Goal: Navigation & Orientation: Locate item on page

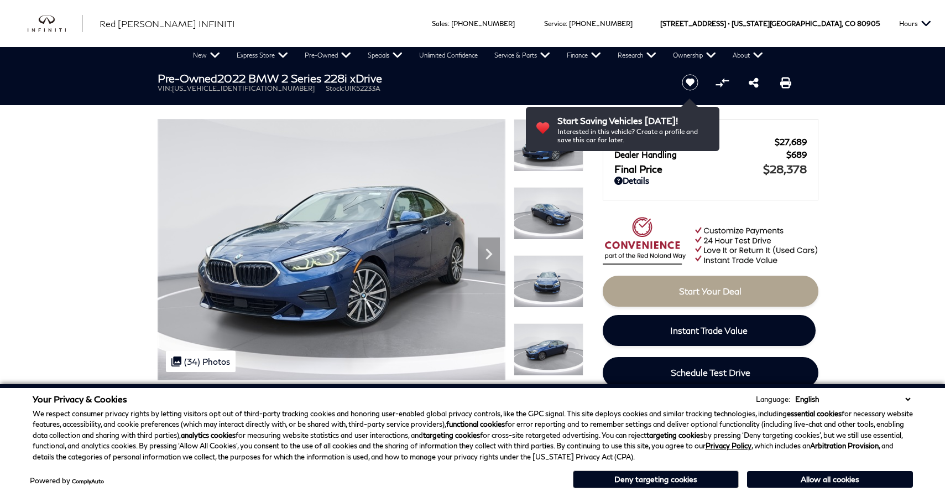
click at [549, 212] on img at bounding box center [549, 213] width 70 height 53
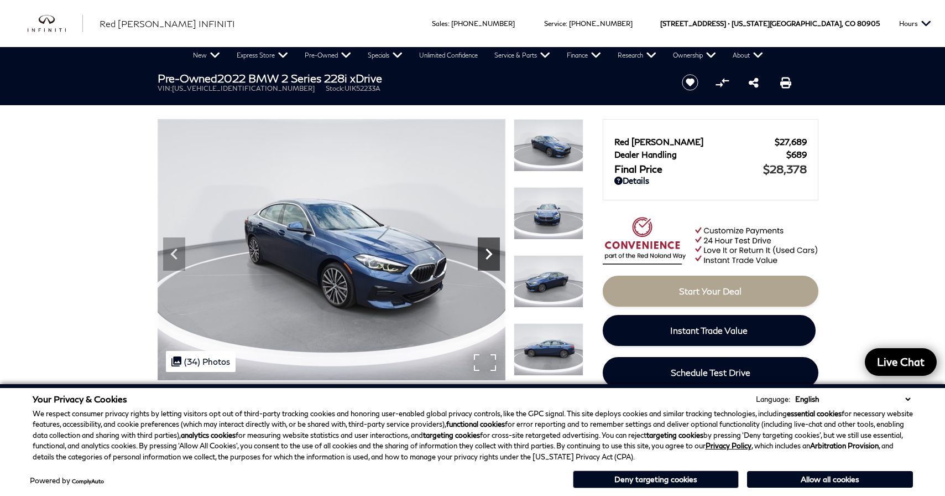
click at [486, 255] on icon "Next" at bounding box center [489, 254] width 22 height 22
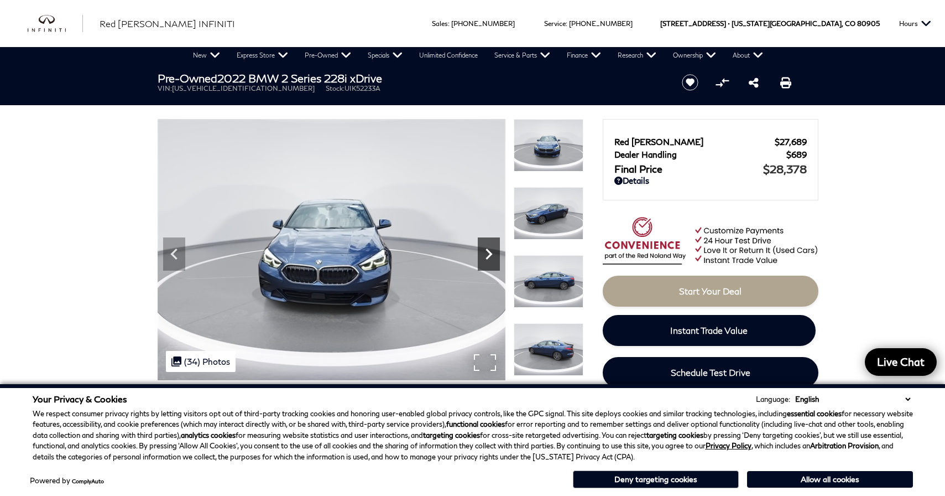
click at [486, 255] on icon "Next" at bounding box center [489, 254] width 22 height 22
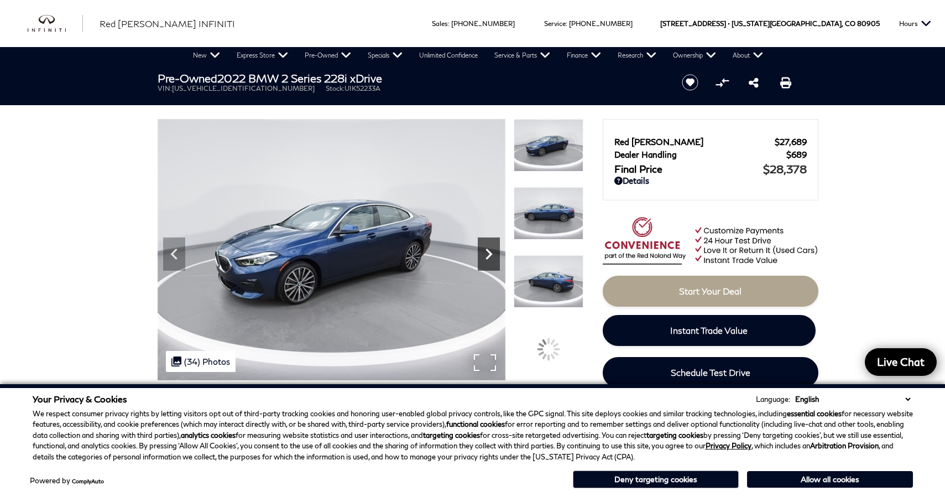
click at [486, 255] on icon "Next" at bounding box center [489, 254] width 22 height 22
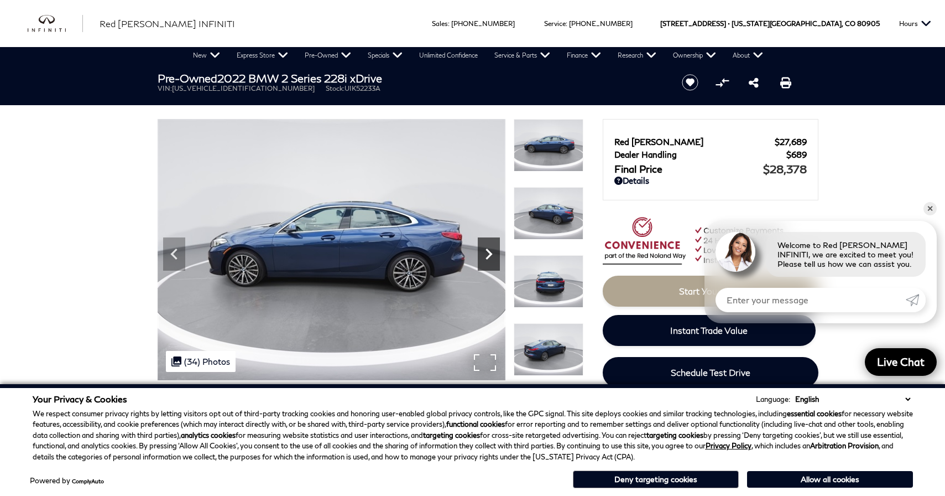
click at [486, 255] on icon "Next" at bounding box center [489, 254] width 22 height 22
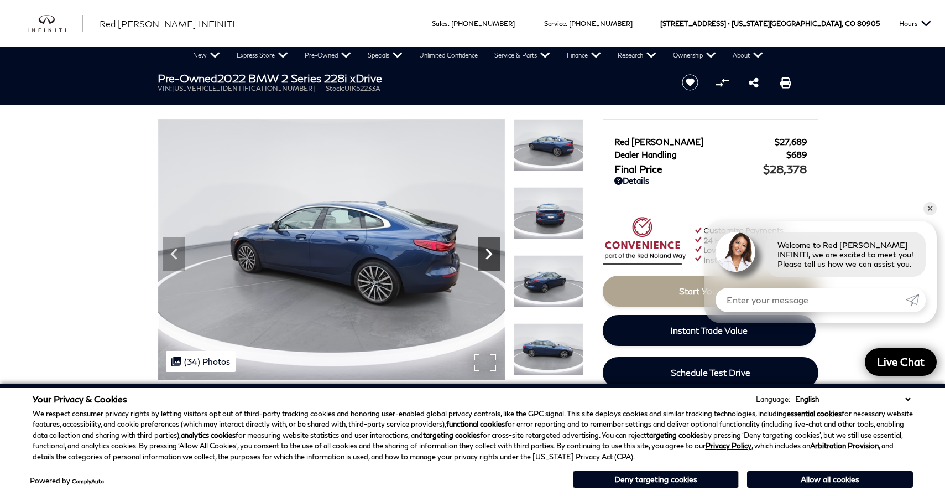
click at [487, 255] on icon "Next" at bounding box center [489, 254] width 22 height 22
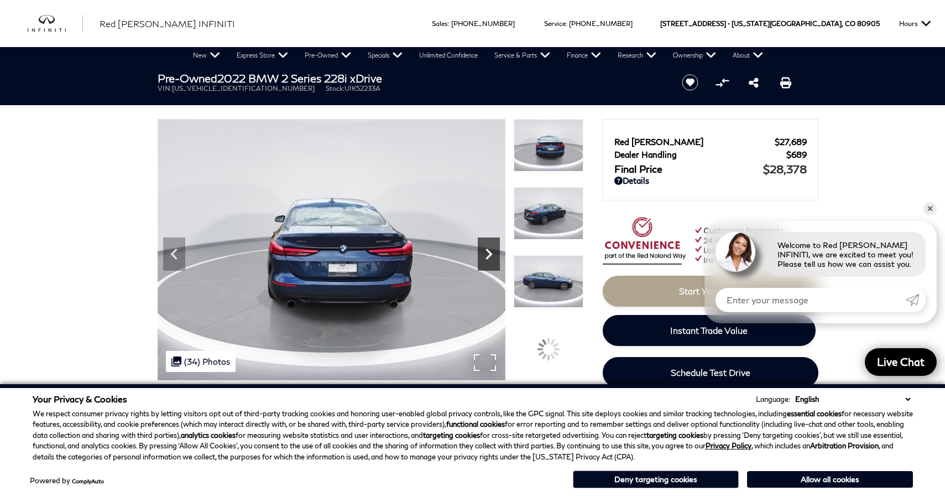
click at [488, 256] on icon "Next" at bounding box center [489, 253] width 7 height 11
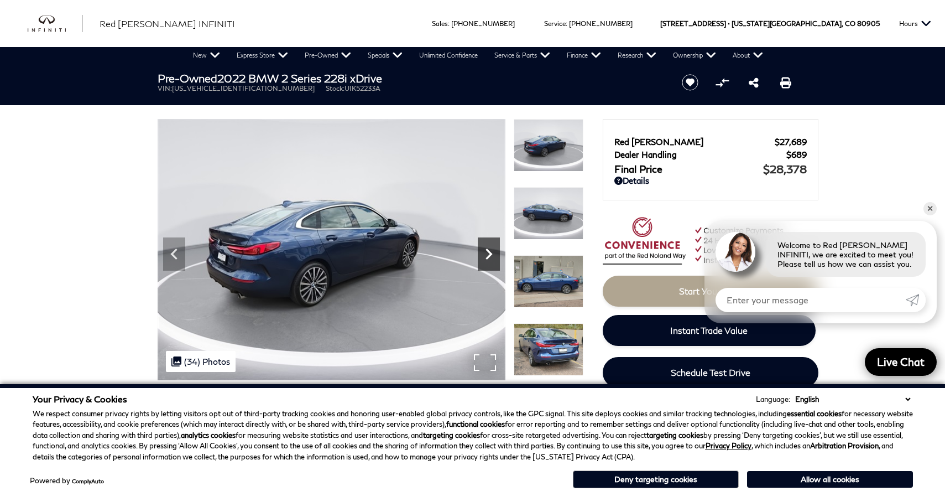
click at [488, 257] on icon "Next" at bounding box center [489, 253] width 7 height 11
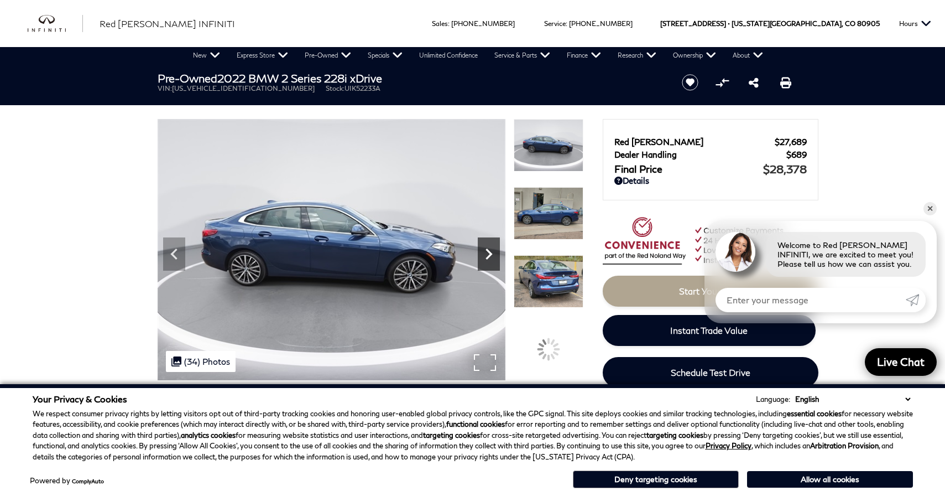
click at [488, 257] on icon "Next" at bounding box center [489, 253] width 7 height 11
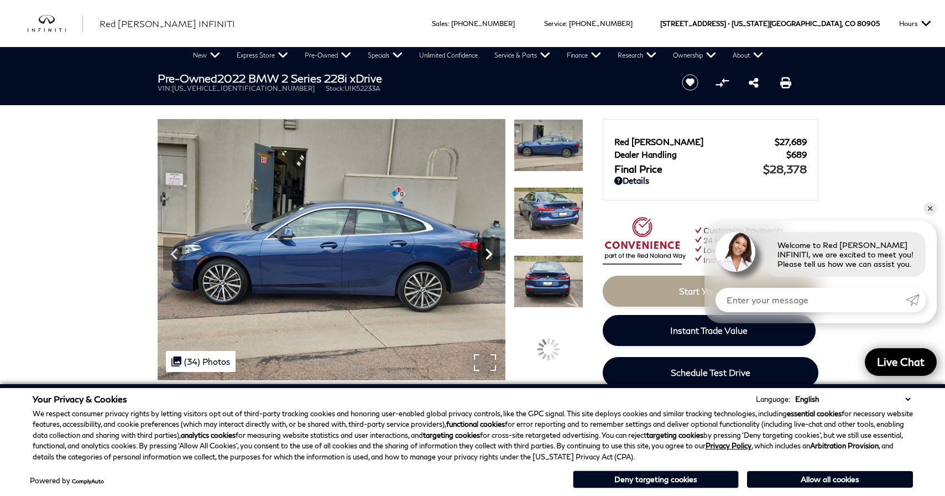
click at [488, 257] on icon "Next" at bounding box center [489, 253] width 7 height 11
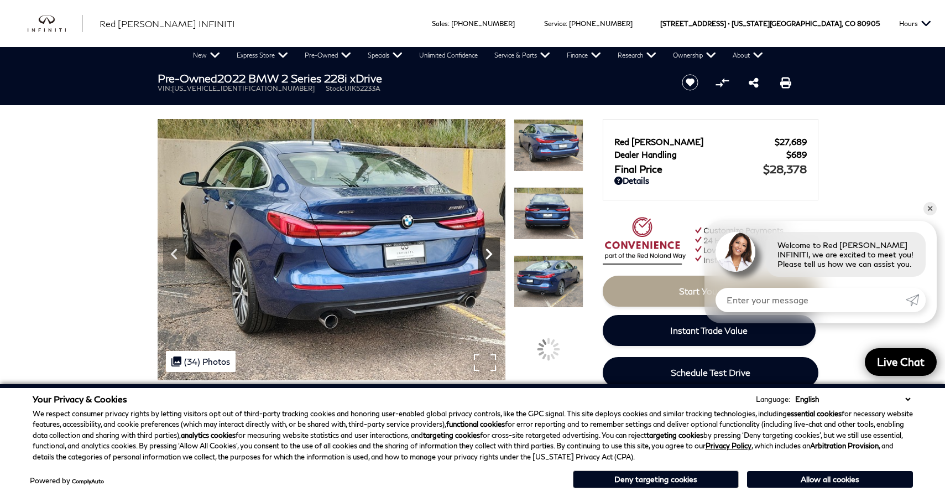
click at [488, 257] on icon "Next" at bounding box center [489, 253] width 7 height 11
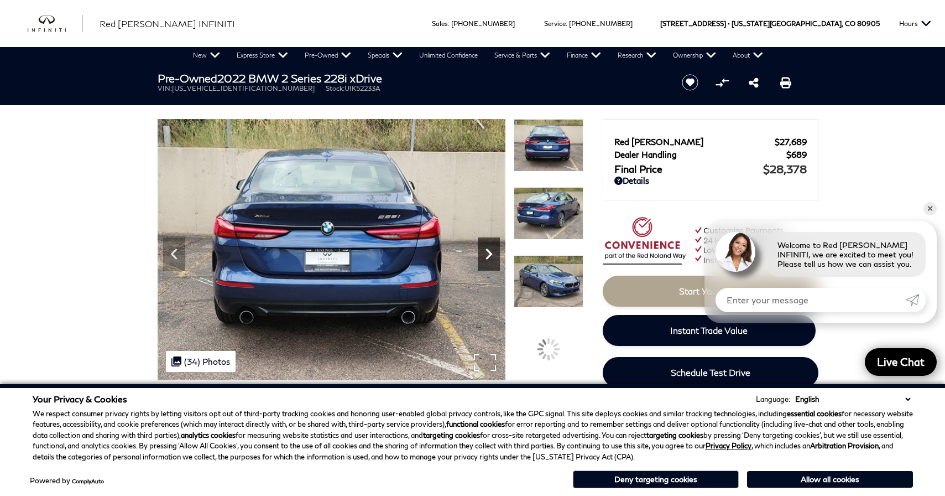
click at [488, 257] on icon "Next" at bounding box center [489, 253] width 7 height 11
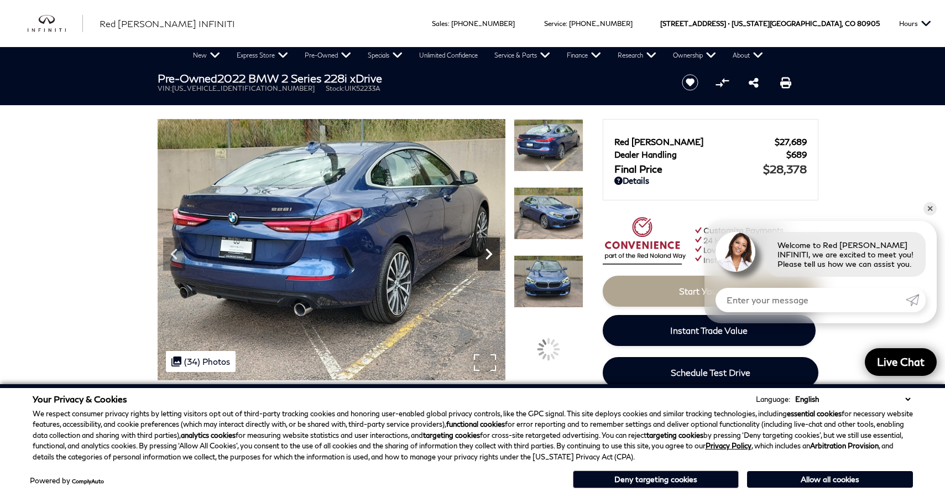
click at [488, 257] on icon "Next" at bounding box center [489, 253] width 7 height 11
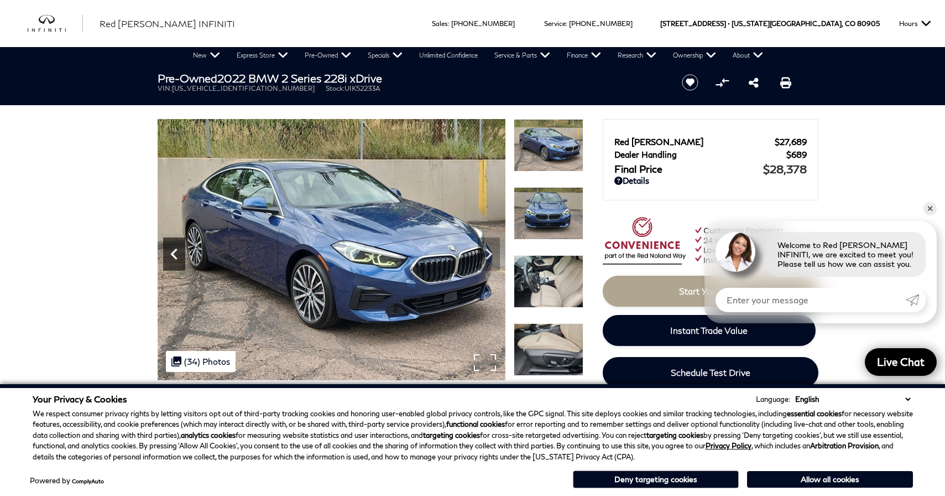
click at [167, 251] on icon "Previous" at bounding box center [174, 254] width 22 height 22
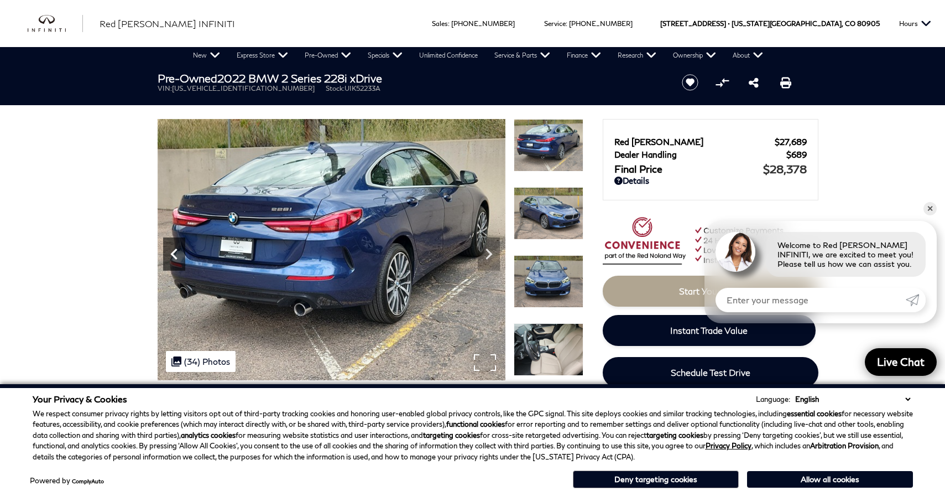
click at [169, 251] on icon "Previous" at bounding box center [174, 254] width 22 height 22
